Goal: Use online tool/utility: Utilize a website feature to perform a specific function

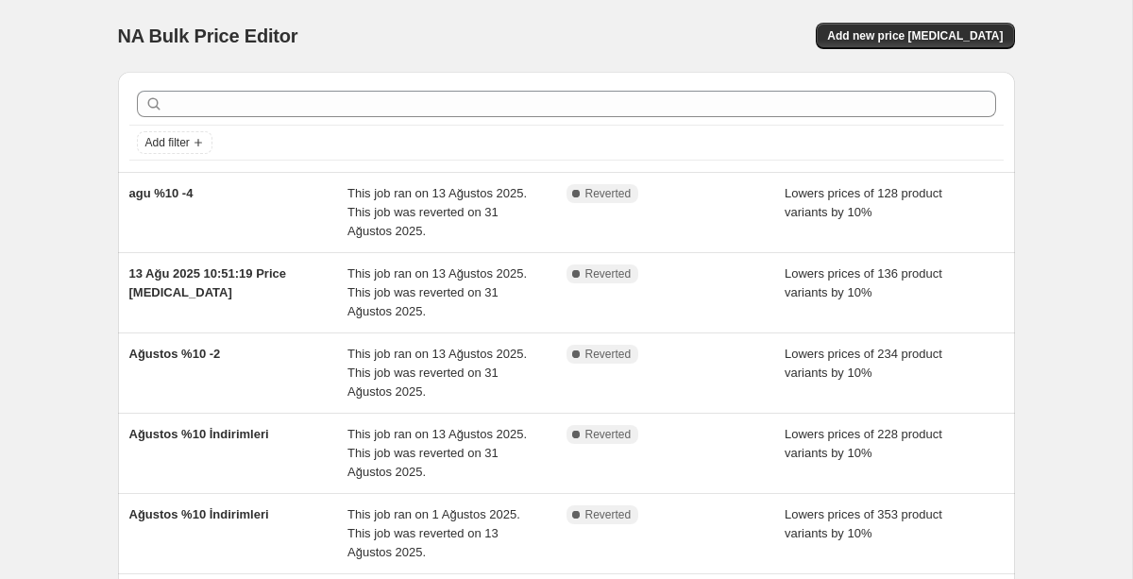
click at [495, 43] on div "NA Bulk Price Editor" at bounding box center [334, 36] width 432 height 26
click at [1045, 161] on div "NA Bulk Price Editor. This page is ready NA Bulk Price Editor Add new price [ME…" at bounding box center [566, 581] width 1133 height 1162
